Goal: Navigation & Orientation: Find specific page/section

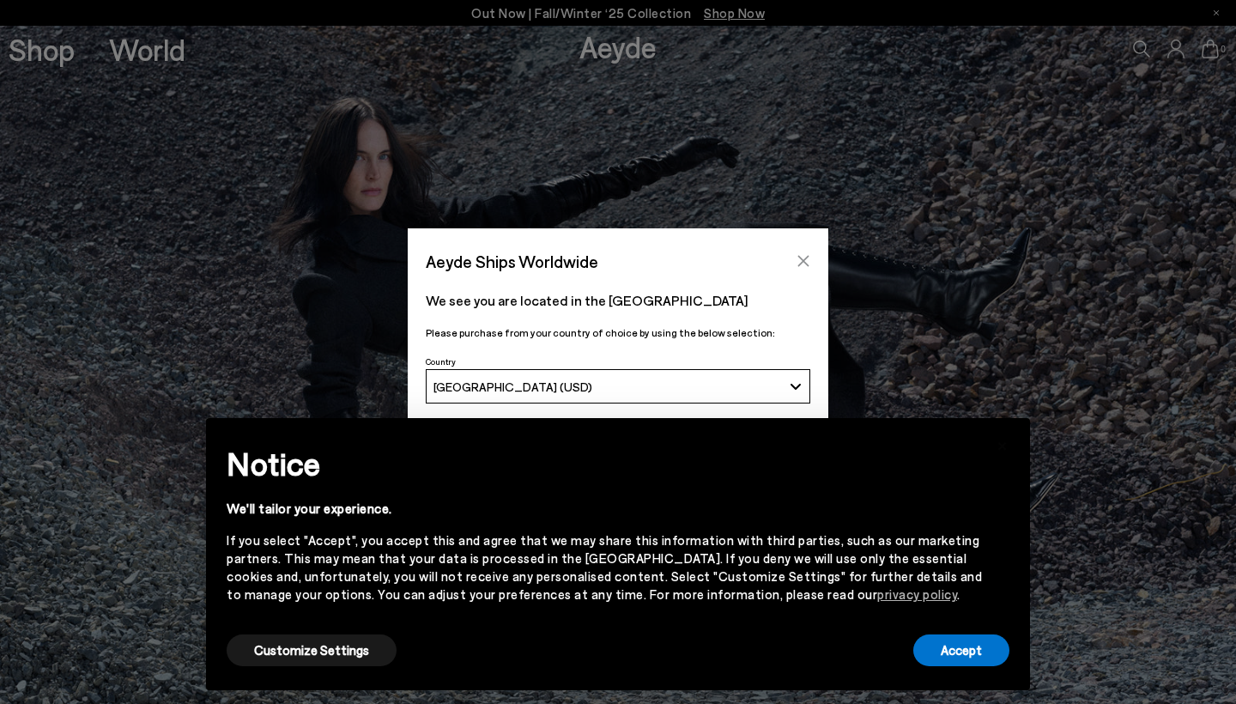
click at [802, 264] on icon "Close" at bounding box center [803, 261] width 11 height 11
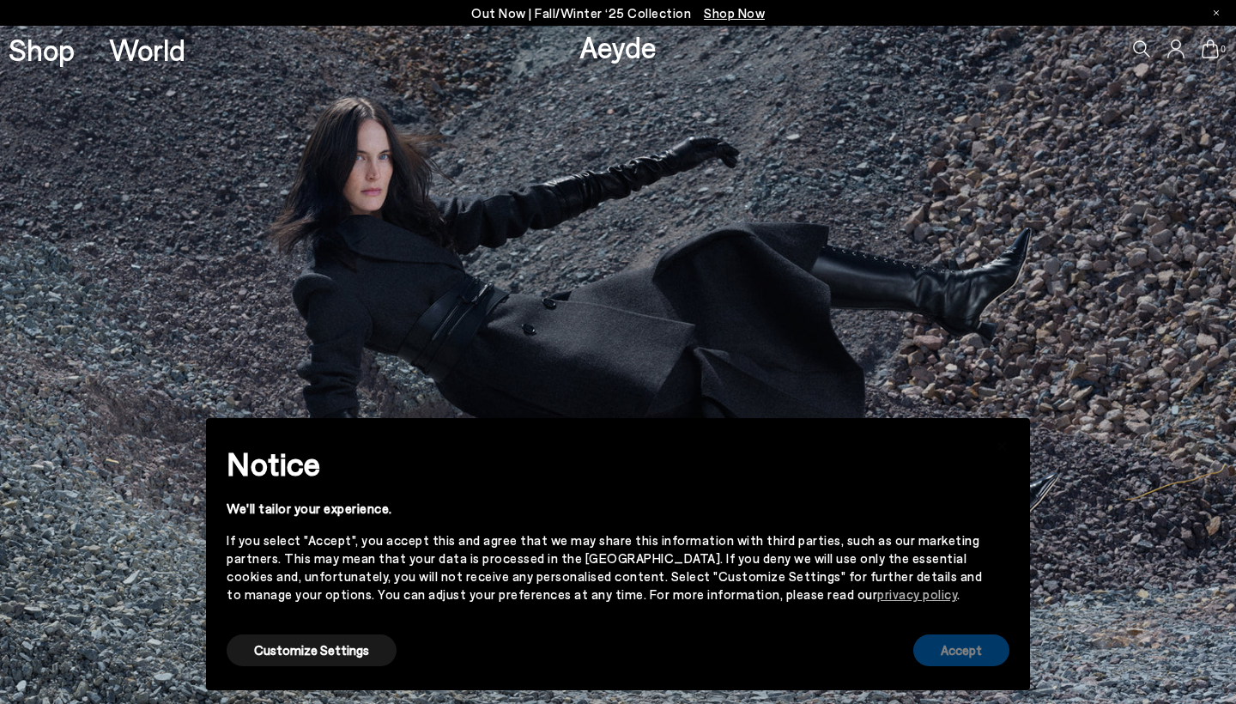
click at [967, 656] on button "Accept" at bounding box center [961, 650] width 96 height 32
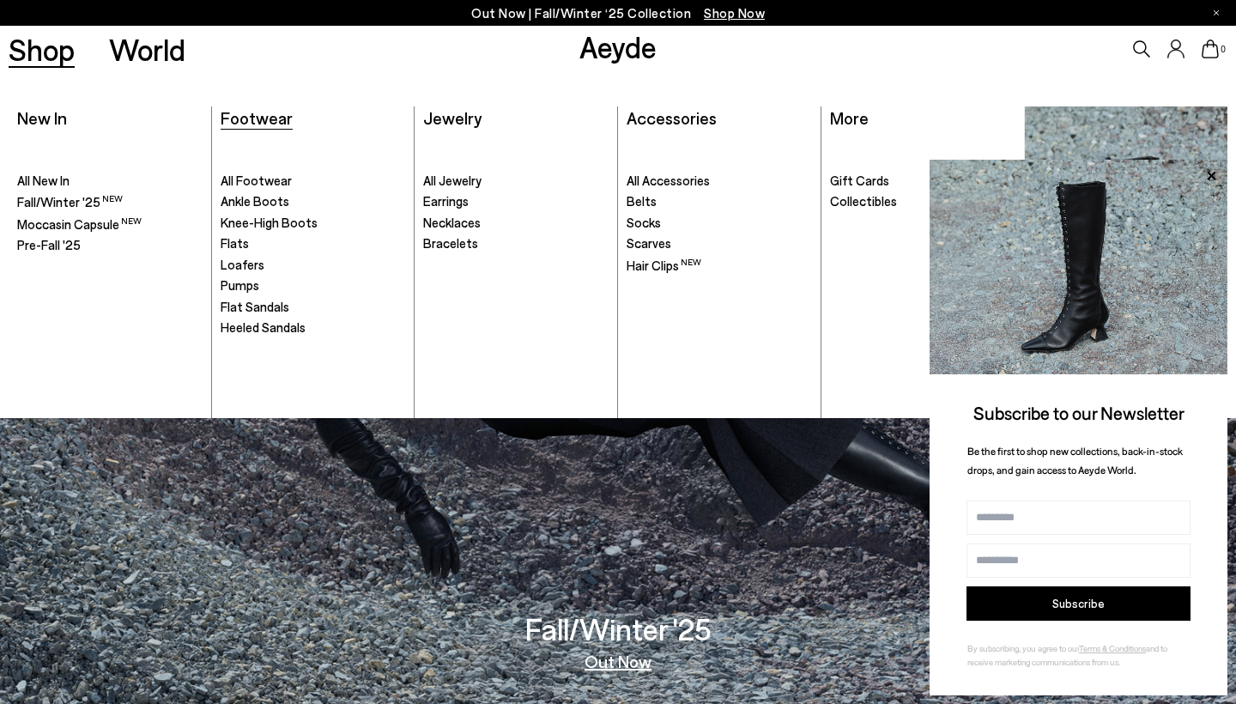
click at [277, 120] on span "Footwear" at bounding box center [257, 117] width 72 height 21
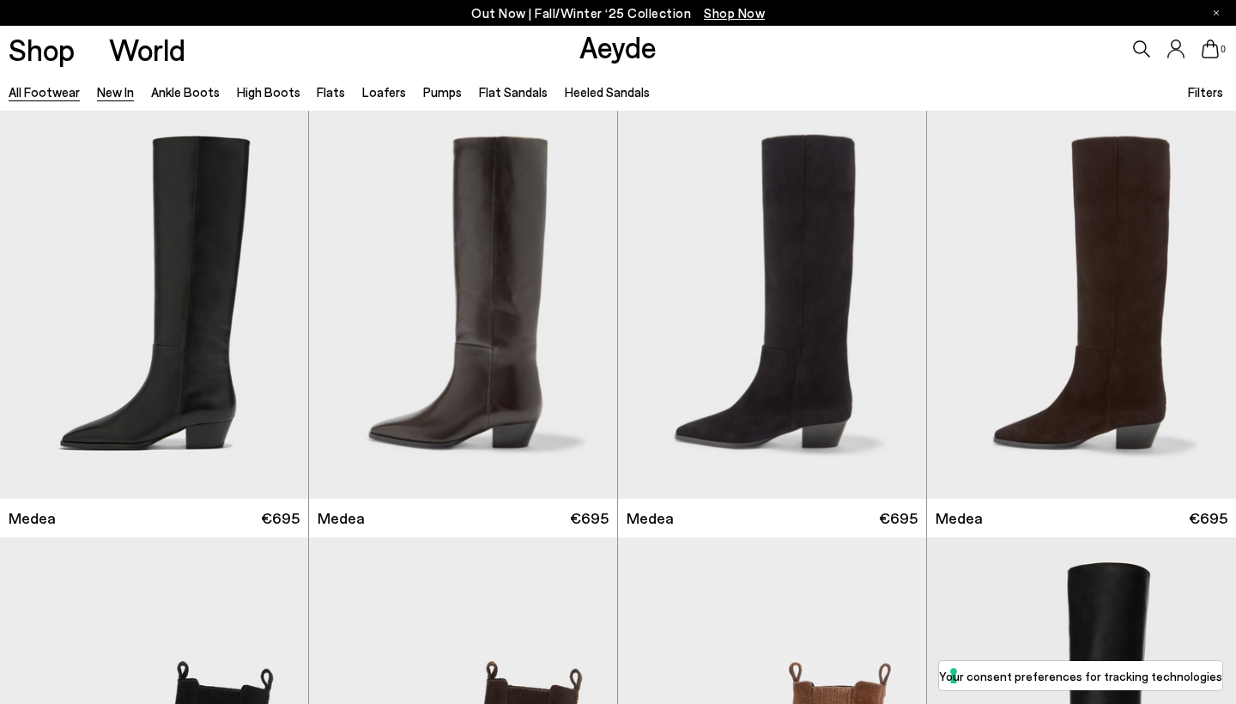
click at [125, 84] on link "New In" at bounding box center [115, 91] width 37 height 15
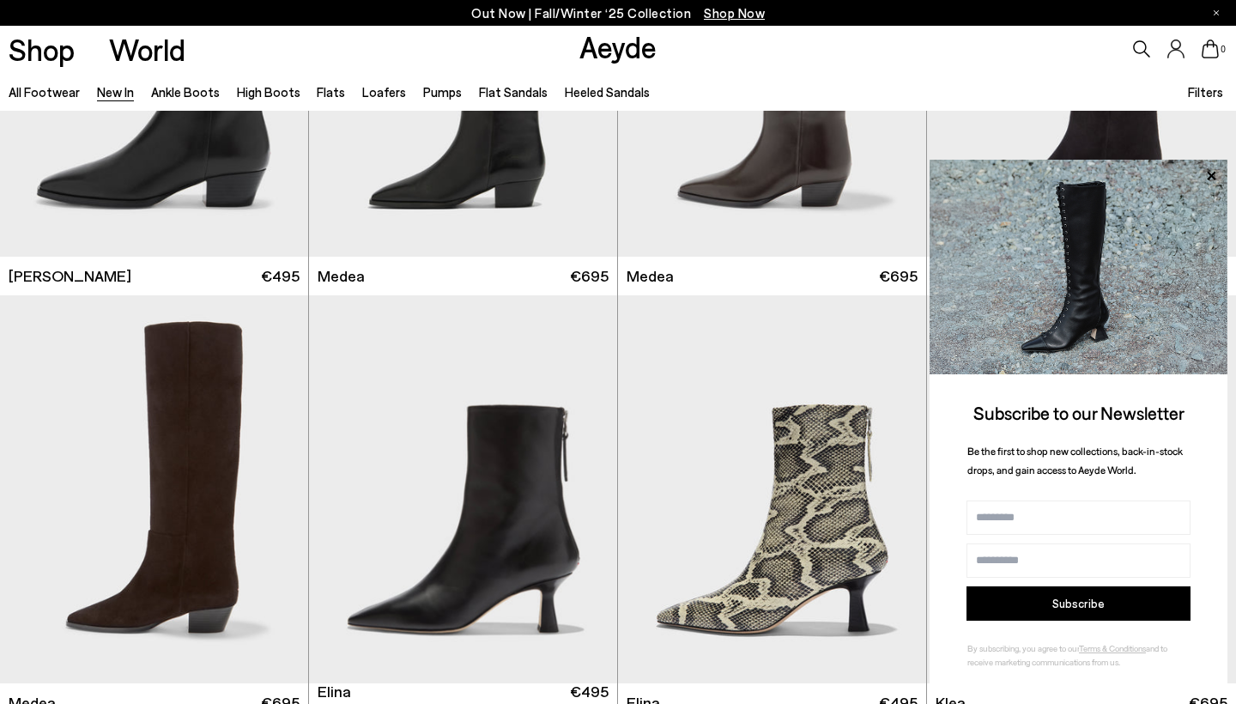
scroll to position [1126, 0]
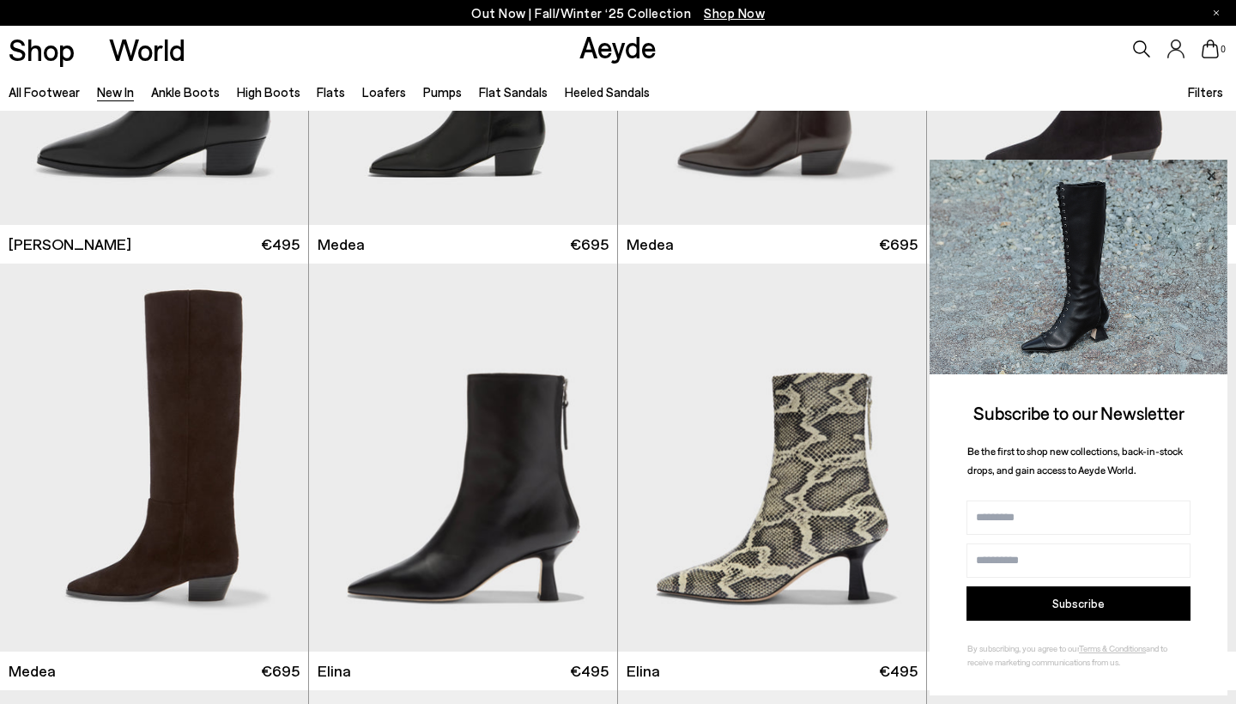
click at [1212, 174] on icon at bounding box center [1211, 176] width 22 height 22
click at [1202, 184] on icon at bounding box center [1211, 176] width 22 height 22
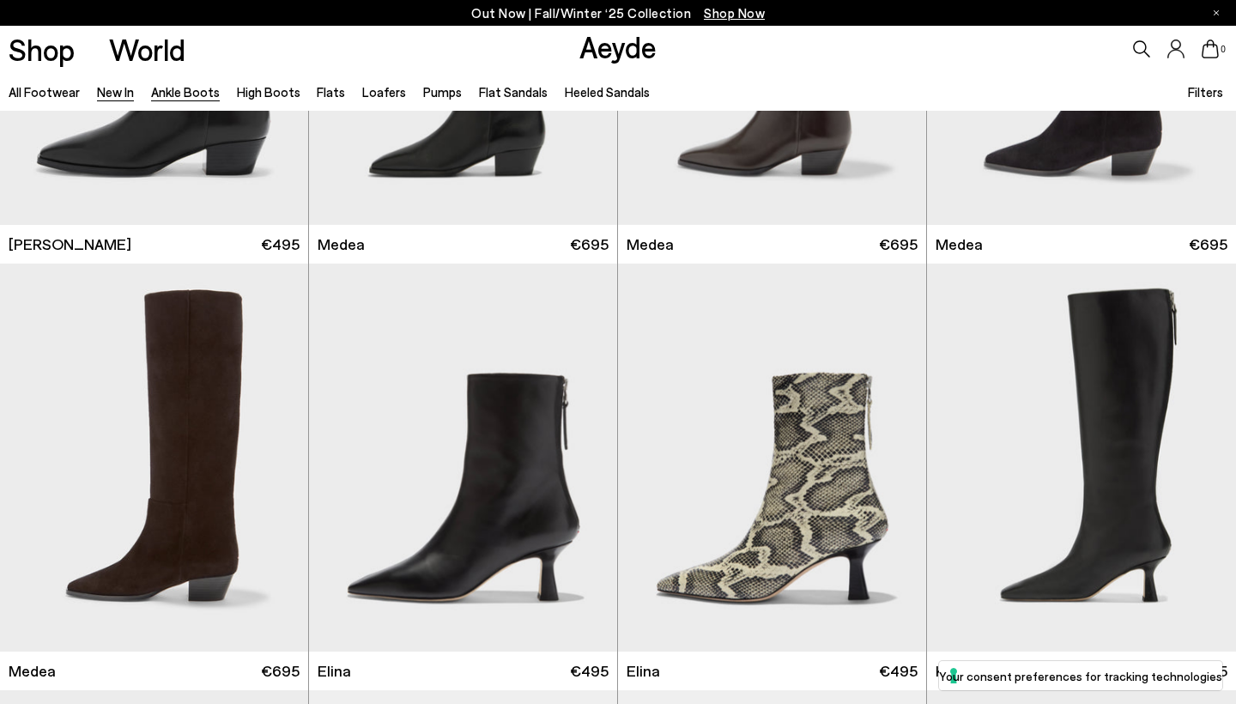
click at [187, 94] on link "Ankle Boots" at bounding box center [185, 91] width 69 height 15
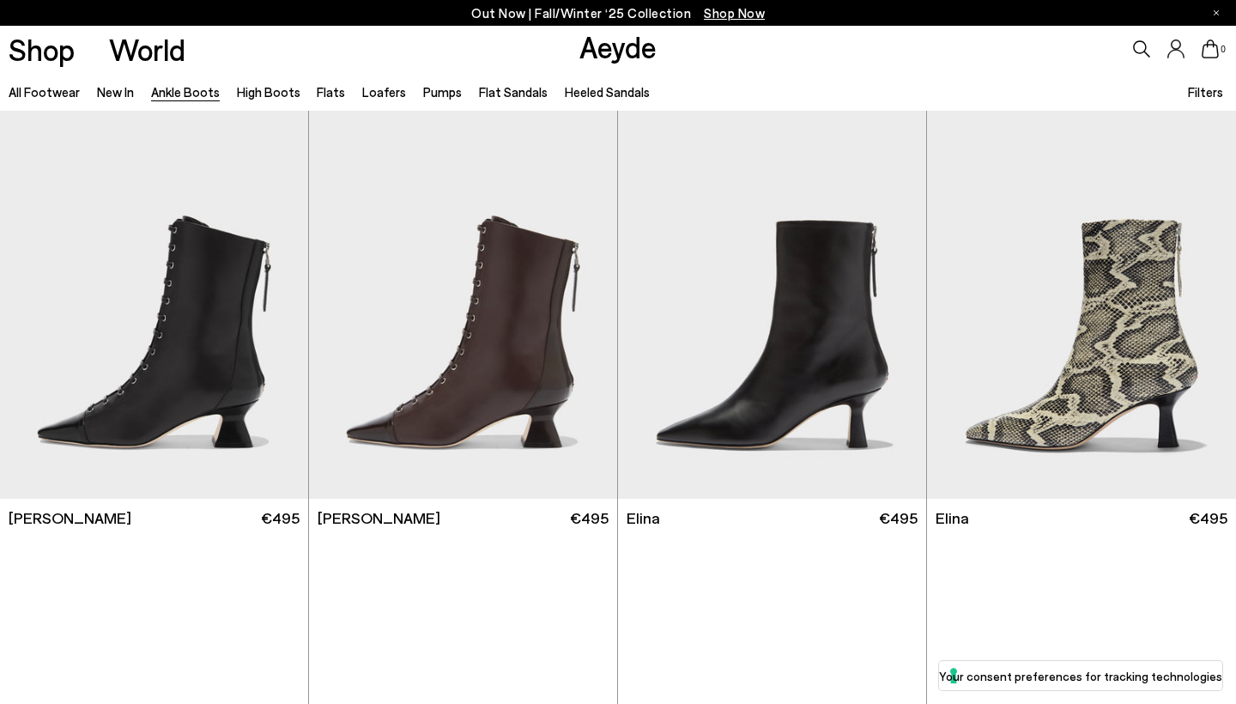
click at [325, 91] on link "Flats" at bounding box center [331, 91] width 28 height 15
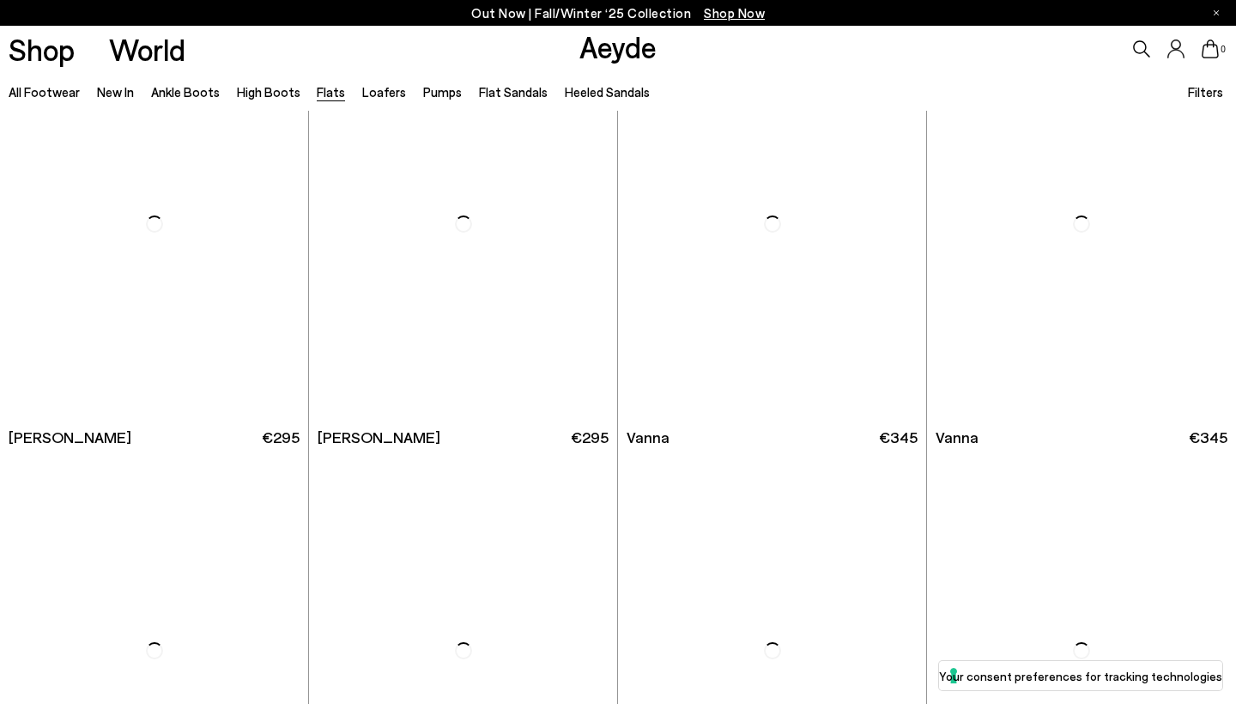
scroll to position [525, 0]
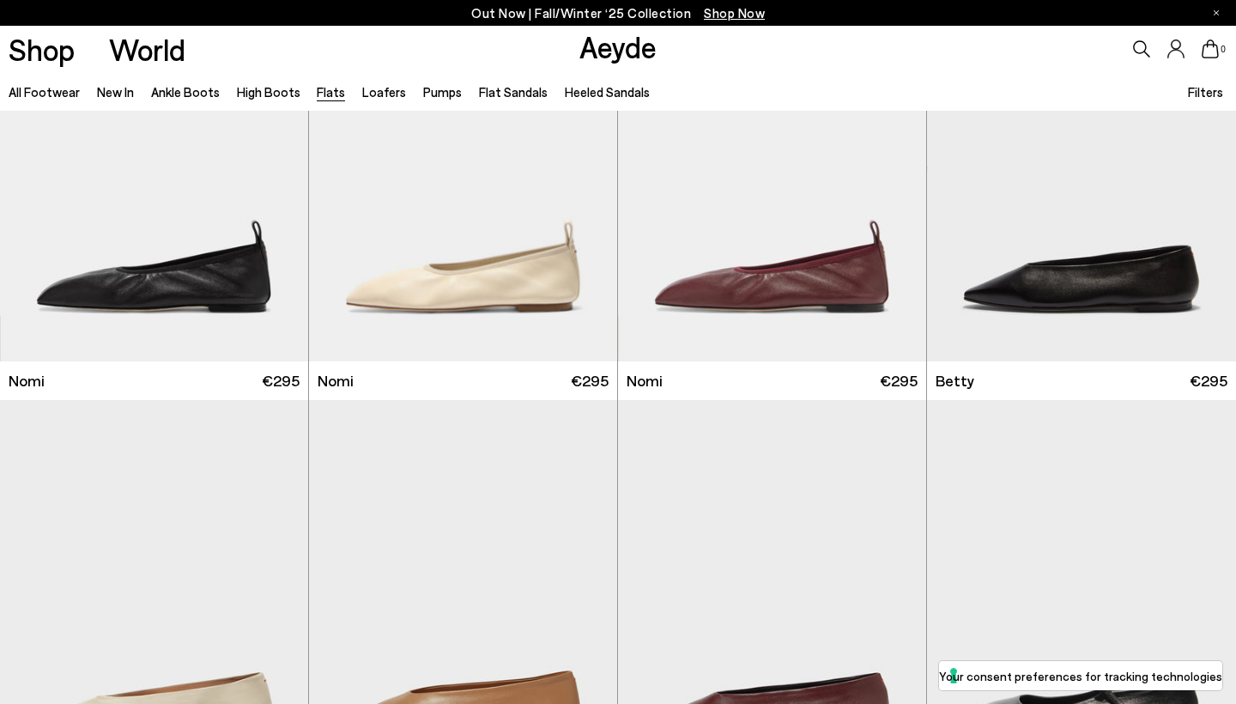
scroll to position [989, 0]
